Goal: Information Seeking & Learning: Learn about a topic

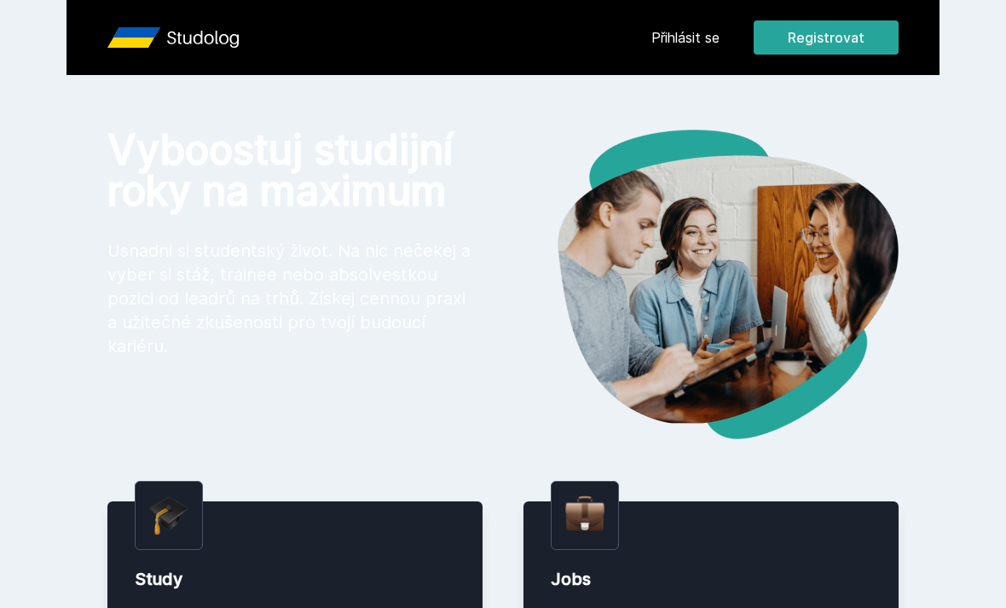
click at [694, 45] on link "Přihlásit se" at bounding box center [685, 37] width 68 height 20
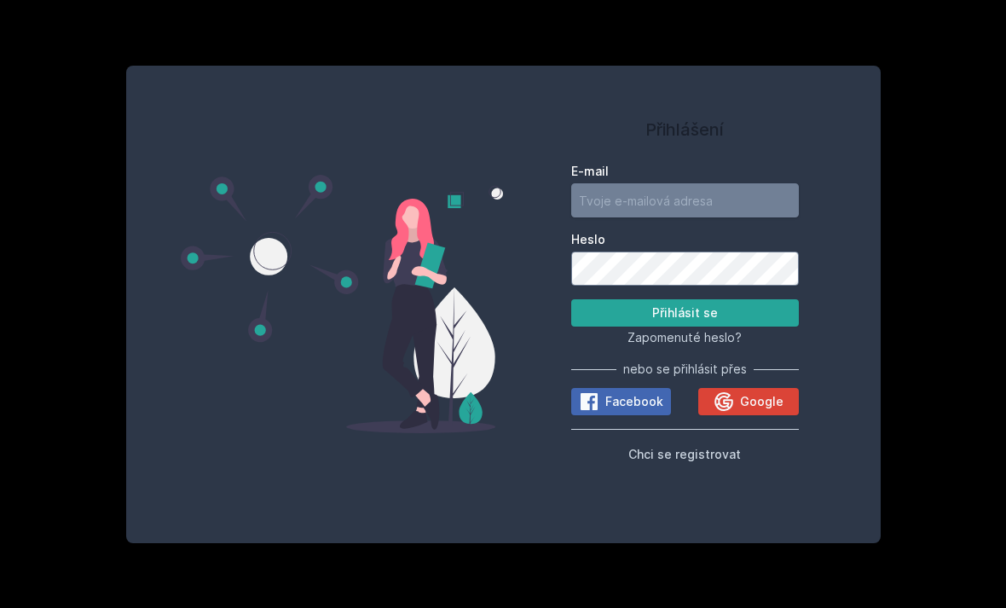
click at [629, 217] on input "E-mail" at bounding box center [685, 200] width 228 height 34
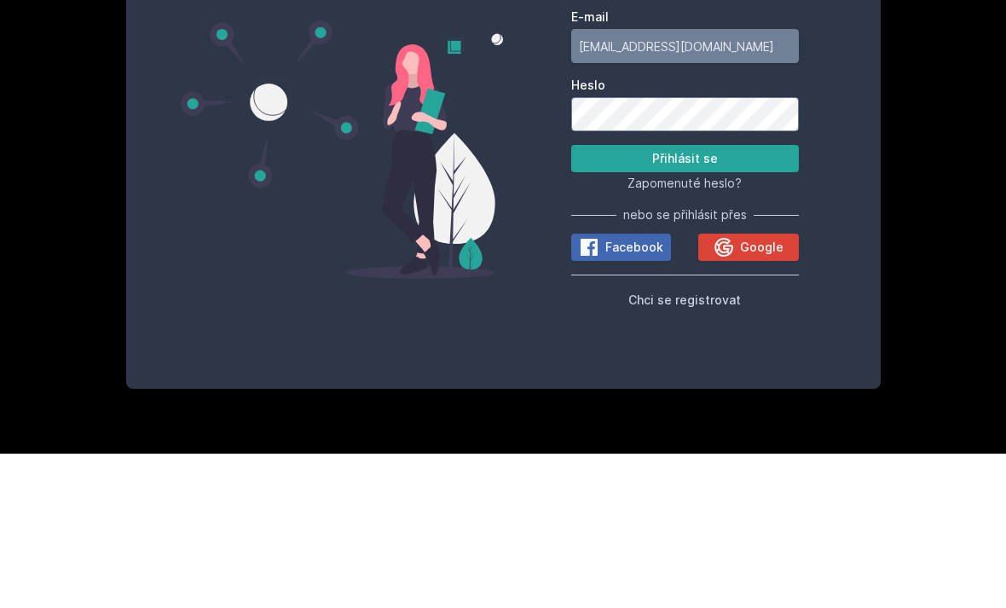
type input "[EMAIL_ADDRESS][DOMAIN_NAME]"
click at [725, 299] on button "Přihlásit se" at bounding box center [685, 312] width 228 height 27
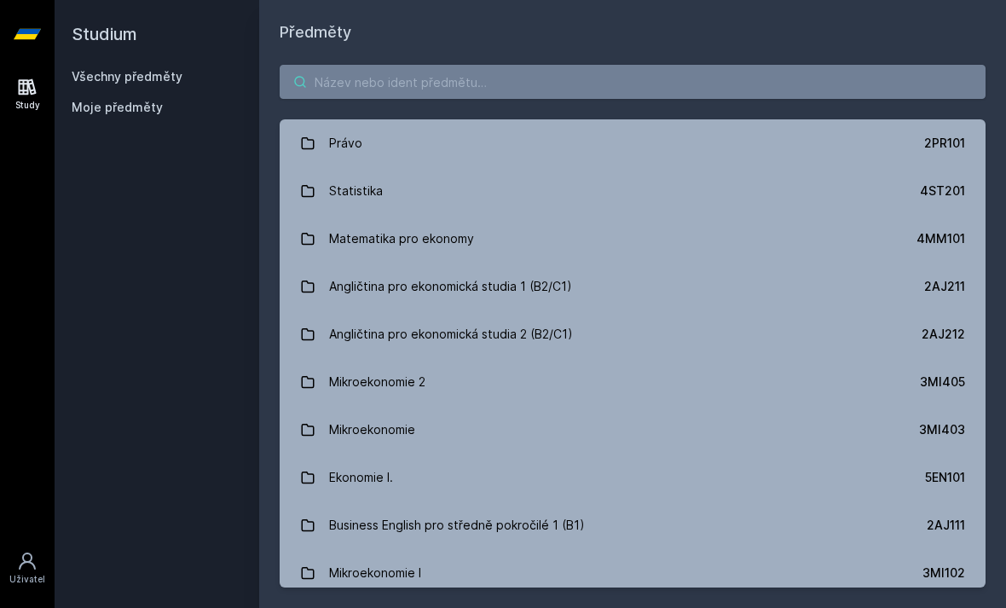
click at [660, 65] on input "search" at bounding box center [633, 82] width 706 height 34
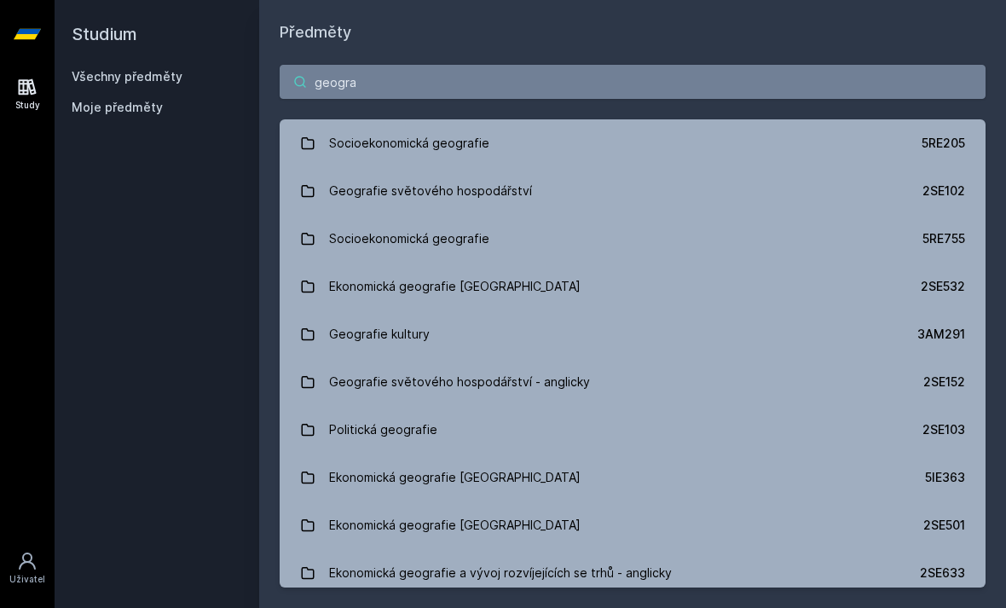
type input "geograf"
click at [546, 167] on link "Geografie světového hospodářství 2SE102" at bounding box center [633, 191] width 706 height 48
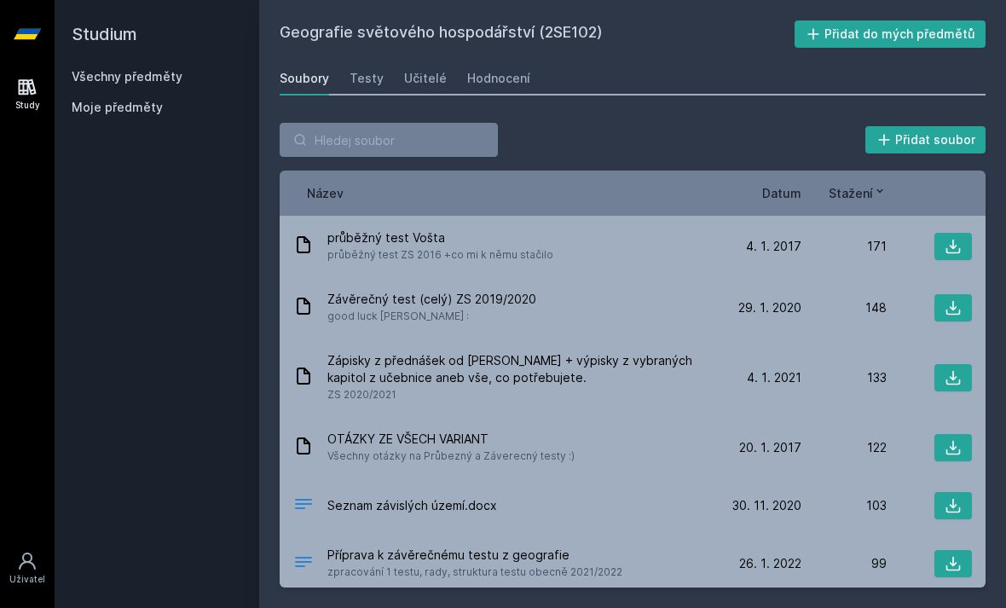
click at [959, 369] on icon at bounding box center [953, 377] width 17 height 17
